Goal: Information Seeking & Learning: Find specific fact

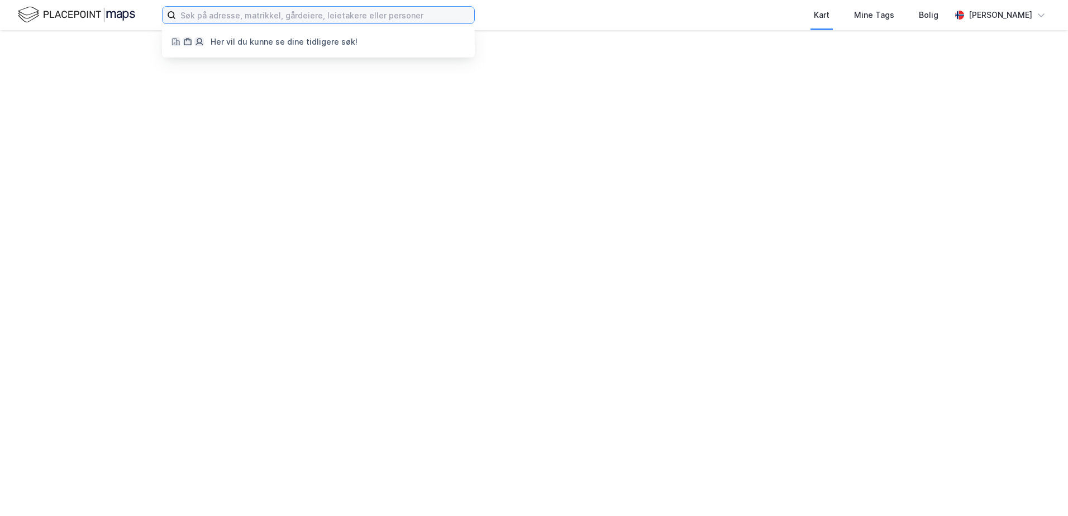
click at [448, 17] on input at bounding box center [325, 15] width 298 height 17
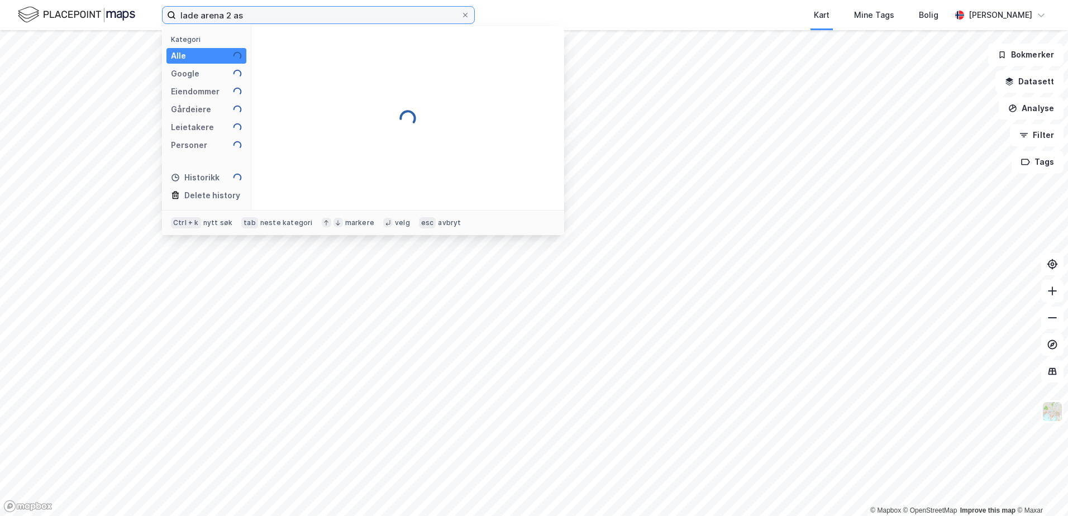
type input "lade arena 2 as"
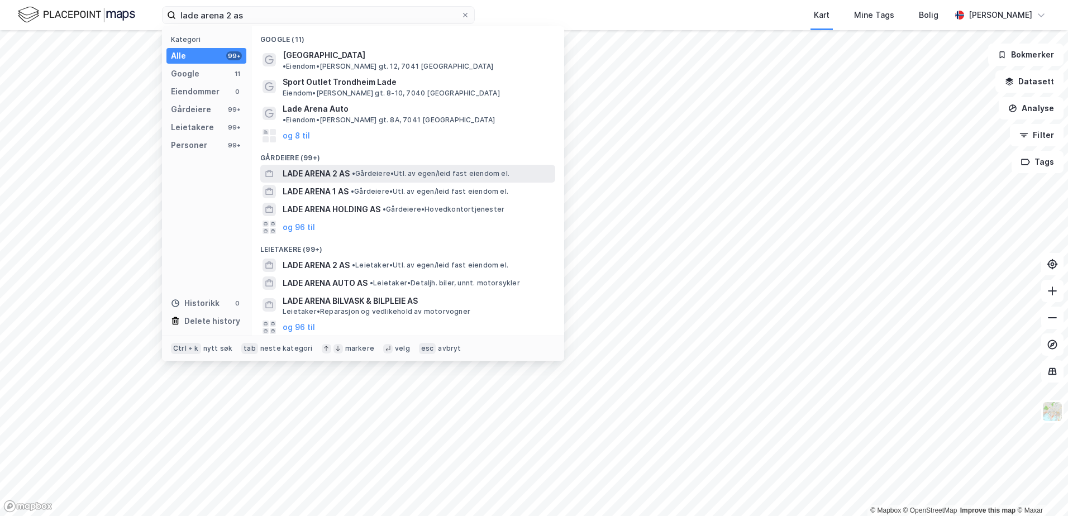
click at [418, 169] on span "• Gårdeiere • Utl. av egen/leid fast eiendom el." at bounding box center [431, 173] width 158 height 9
